Goal: Information Seeking & Learning: Learn about a topic

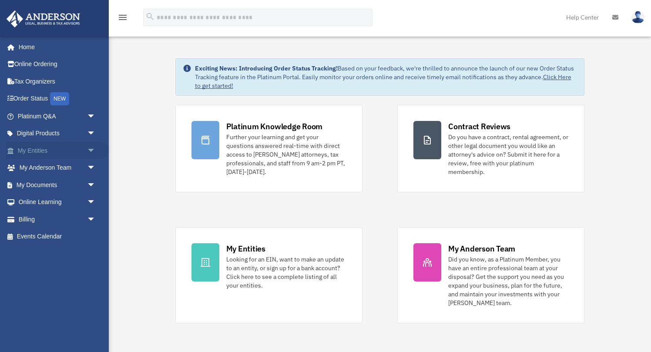
click at [90, 151] on span "arrow_drop_down" at bounding box center [95, 151] width 17 height 18
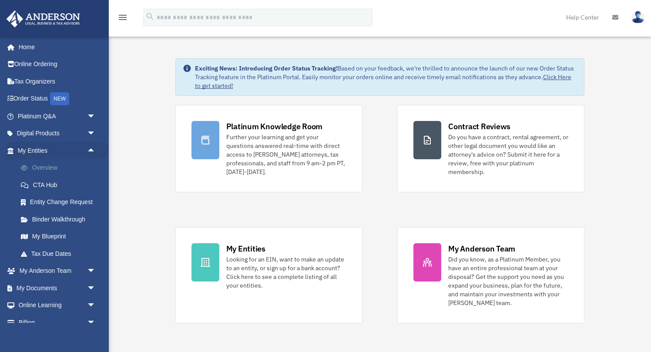
click at [47, 169] on link "Overview" at bounding box center [60, 167] width 97 height 17
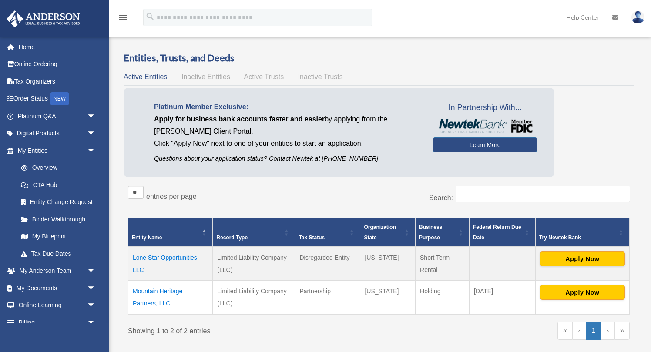
click at [140, 289] on td "Mountain Heritage Partners, LLC" at bounding box center [170, 297] width 84 height 34
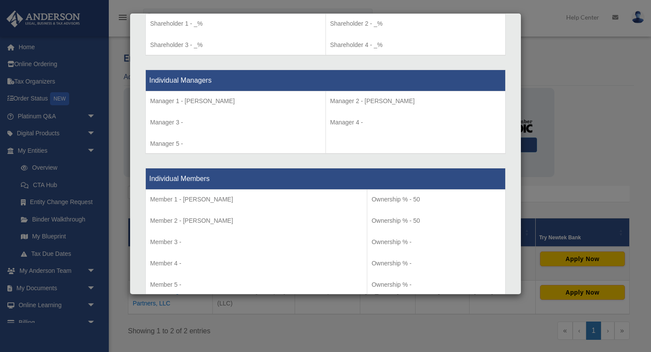
scroll to position [760, 0]
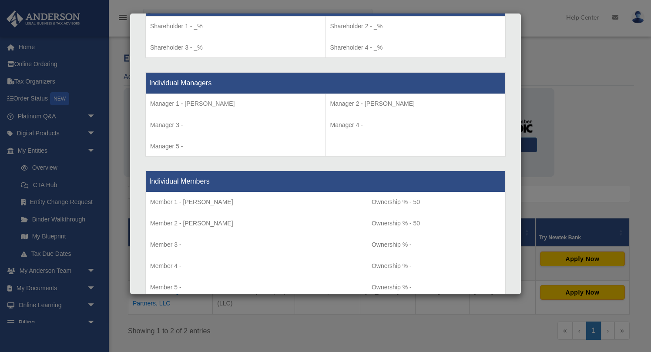
click at [115, 308] on div "Details × Articles Sent Organizational Date" at bounding box center [325, 176] width 651 height 352
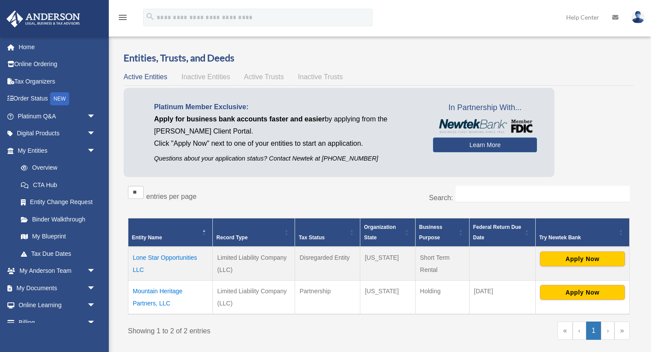
click at [158, 257] on td "Lone Star Opportunities LLC" at bounding box center [170, 264] width 84 height 34
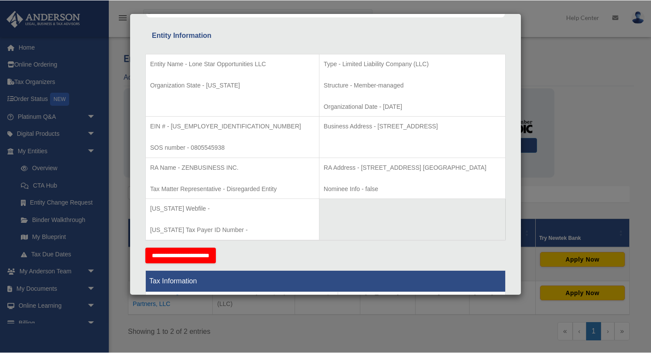
scroll to position [159, 0]
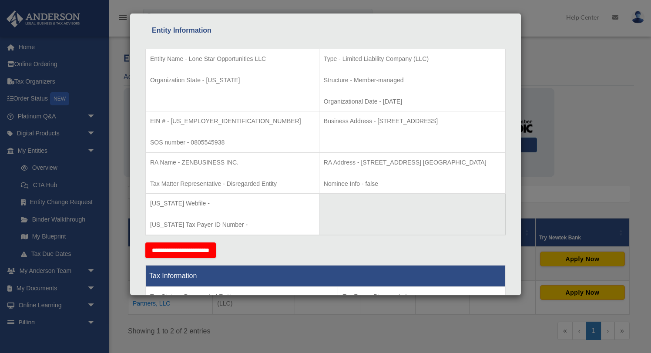
click at [398, 218] on table "Entity Name - Lone Star Opportunities LLC Organization State - Texas Type - Lim…" at bounding box center [325, 142] width 360 height 187
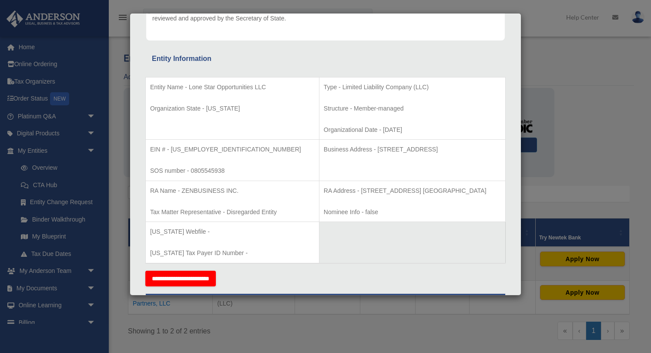
scroll to position [133, 0]
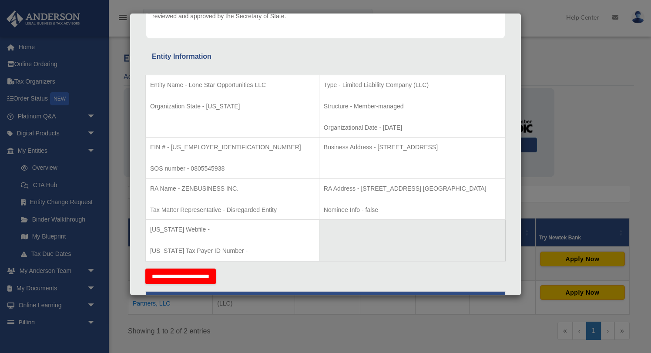
click at [567, 144] on div "Details × Articles Sent Organizational Date" at bounding box center [325, 176] width 651 height 353
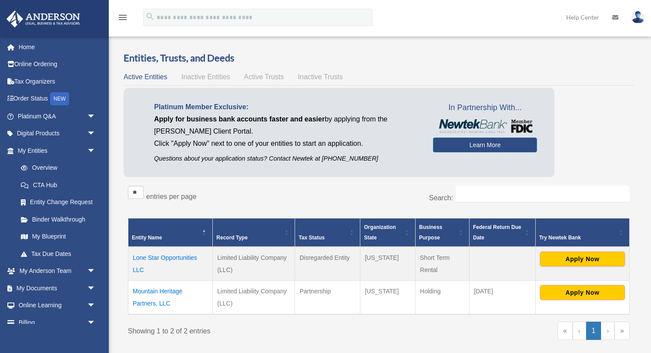
click at [148, 285] on td "Mountain Heritage Partners, LLC" at bounding box center [170, 297] width 84 height 34
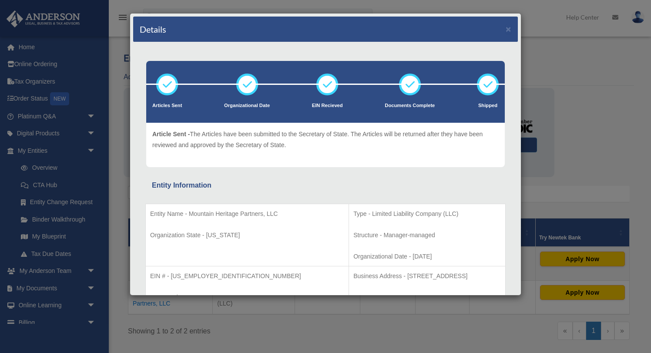
scroll to position [0, 0]
click at [559, 155] on div "Details × Articles Sent Organizational Date" at bounding box center [325, 176] width 651 height 353
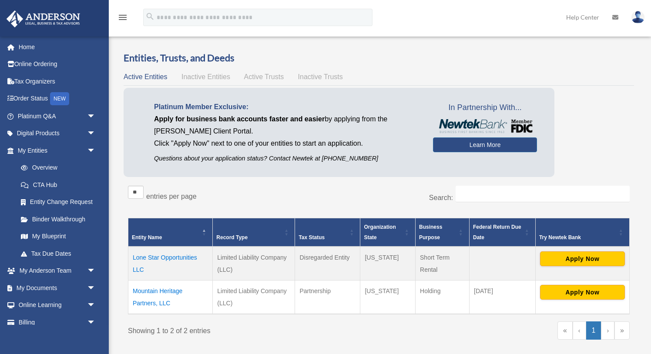
click at [202, 78] on span "Inactive Entities" at bounding box center [205, 76] width 49 height 7
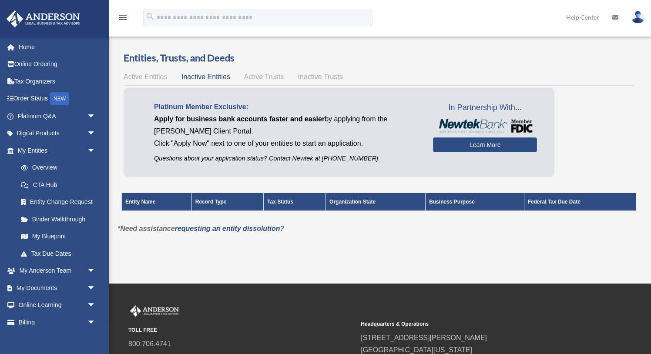
click at [268, 74] on span "Active Trusts" at bounding box center [264, 76] width 40 height 7
click at [310, 73] on span "Inactive Trusts" at bounding box center [320, 76] width 45 height 7
click at [264, 74] on span "Active Trusts" at bounding box center [264, 76] width 40 height 7
click at [161, 76] on span "Active Entities" at bounding box center [146, 76] width 44 height 7
